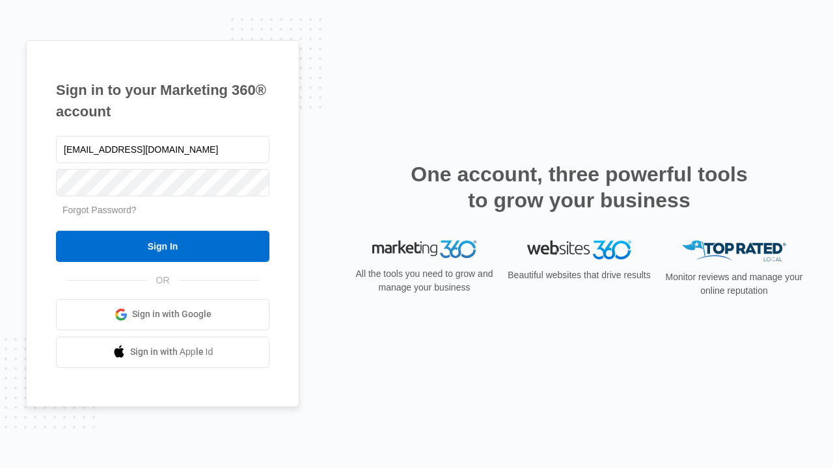
type input "[EMAIL_ADDRESS][DOMAIN_NAME]"
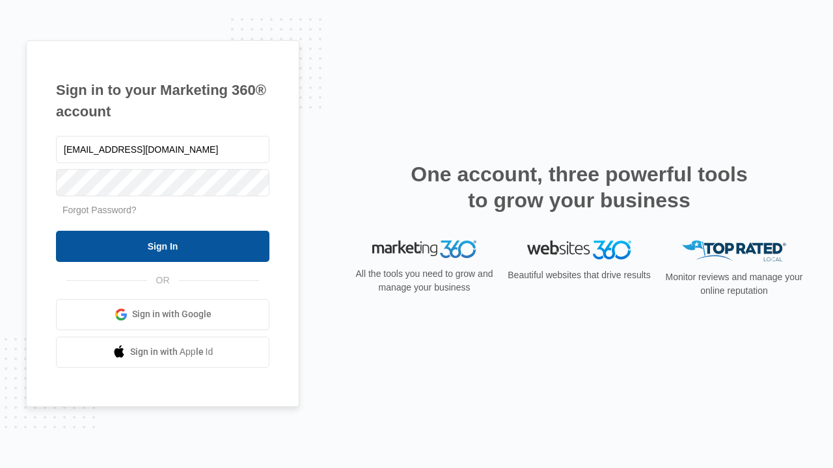
click at [163, 246] on input "Sign In" at bounding box center [162, 246] width 213 height 31
